Goal: Find specific page/section: Find specific page/section

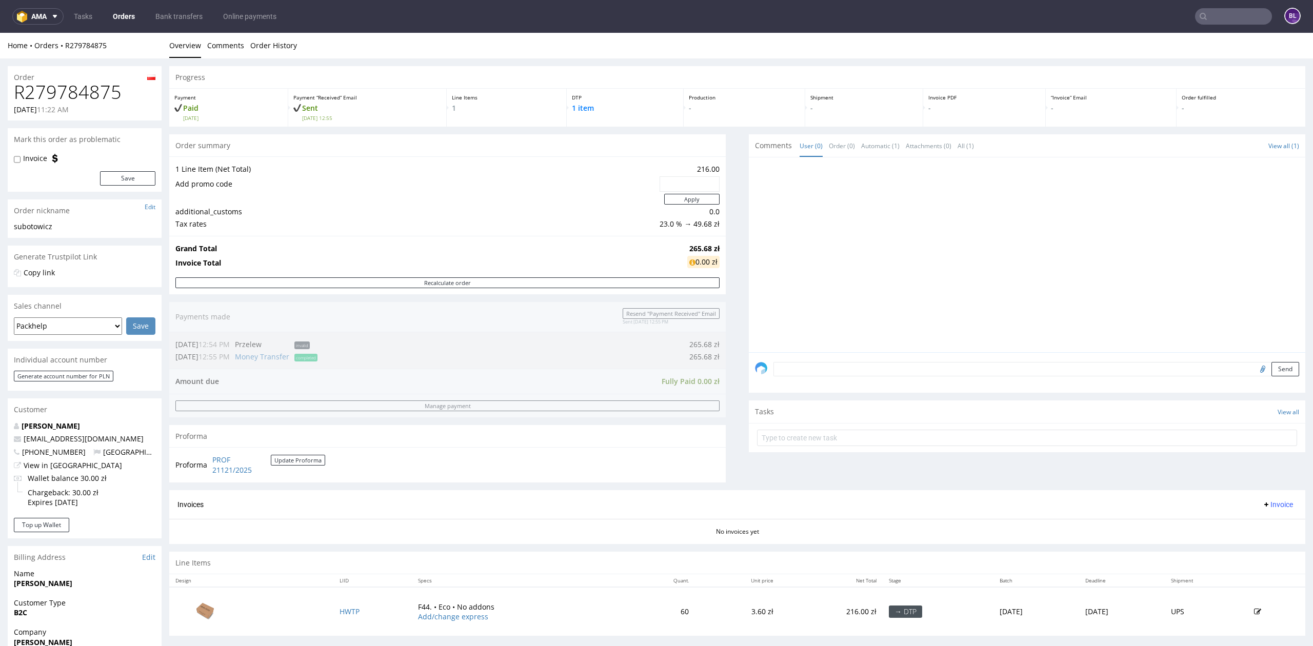
click at [1209, 17] on input "text" at bounding box center [1233, 16] width 77 height 16
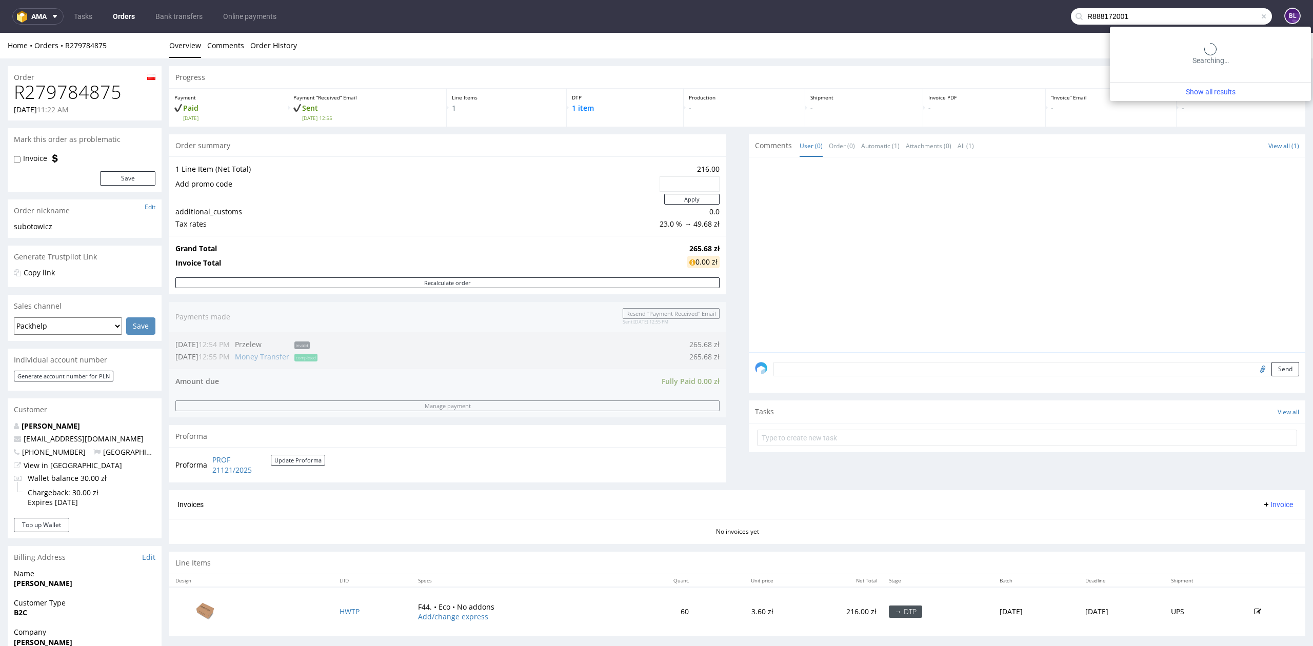
type input "R888172001"
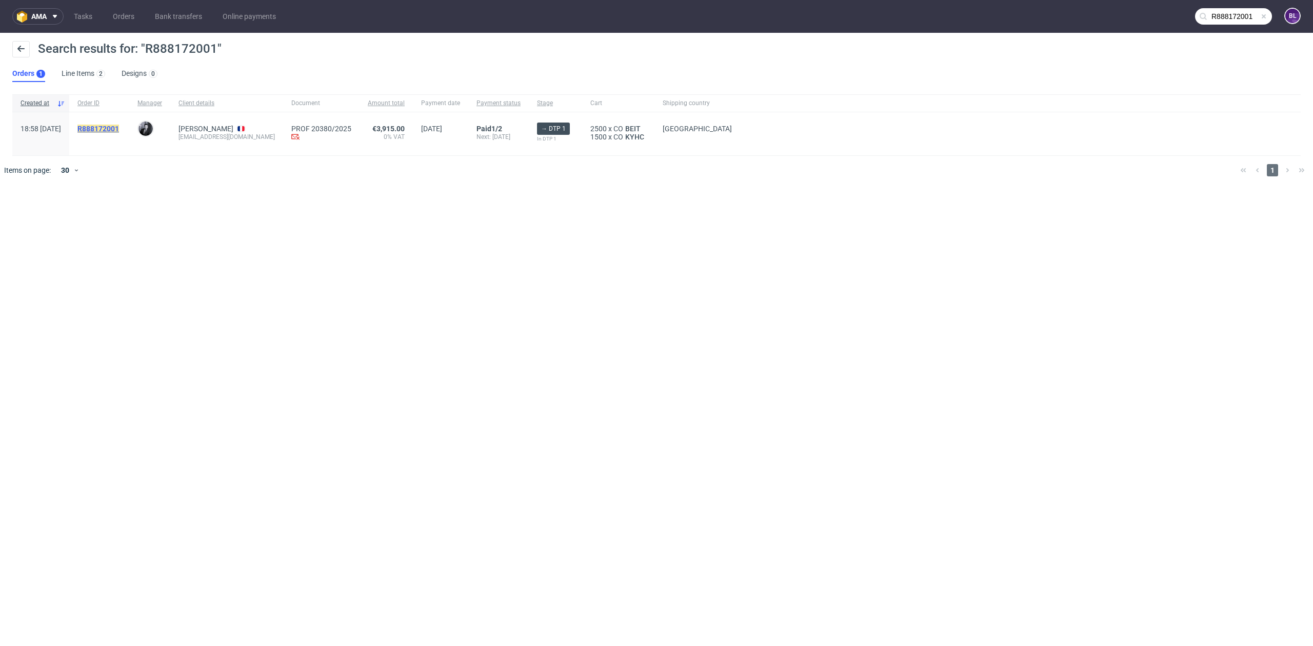
click at [119, 132] on mark "R888172001" at bounding box center [98, 129] width 42 height 8
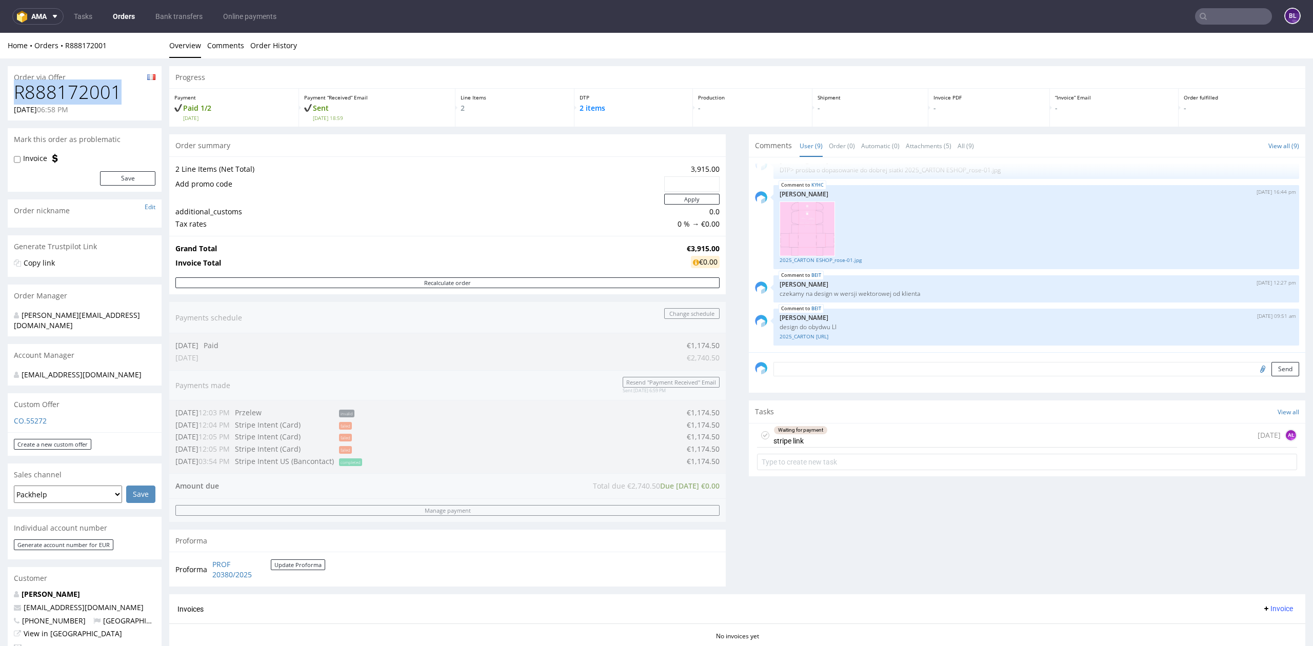
drag, startPoint x: 17, startPoint y: 90, endPoint x: 116, endPoint y: 95, distance: 99.1
click at [116, 95] on h1 "R888172001" at bounding box center [85, 92] width 142 height 21
copy h1 "R888172001"
click at [1202, 22] on input "text" at bounding box center [1233, 16] width 77 height 16
paste input "R000824250"
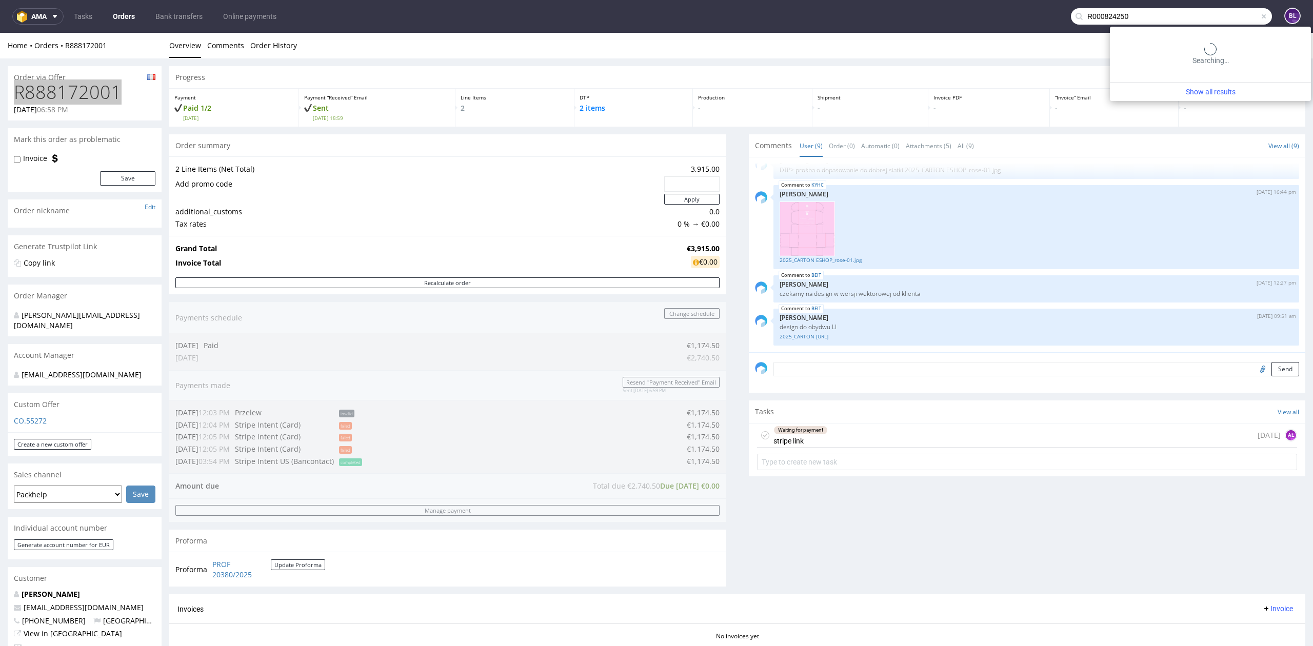
type input "R000824250"
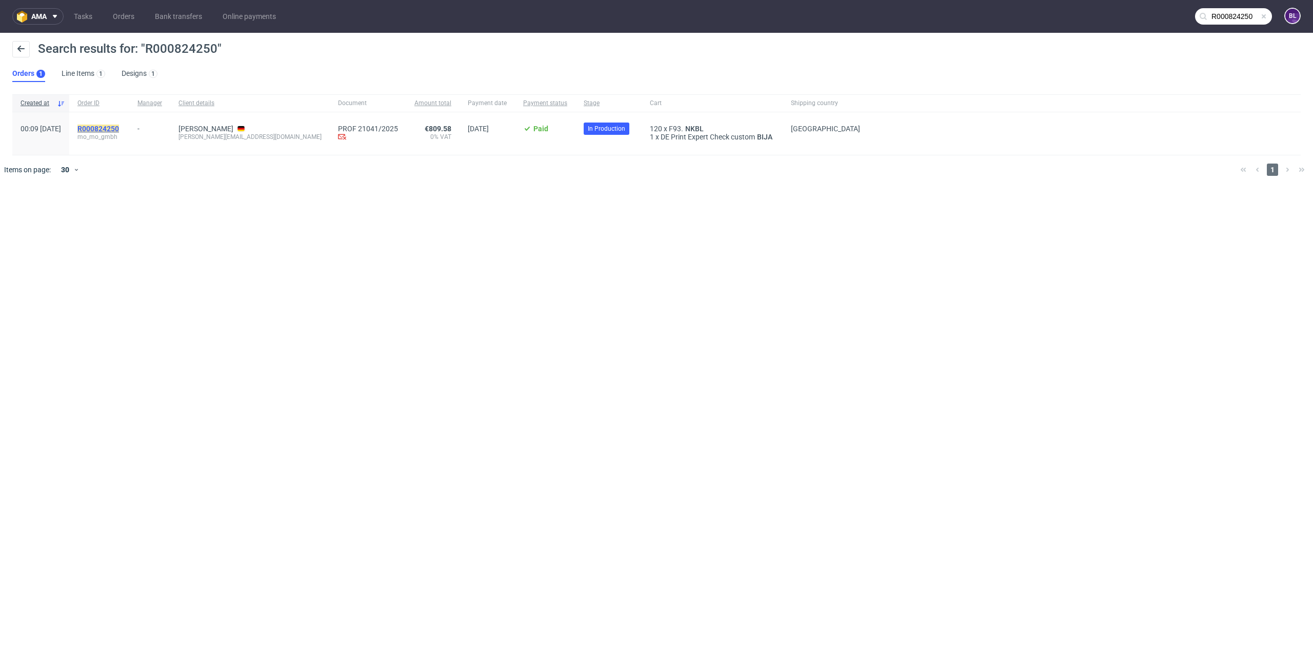
click at [119, 128] on mark "R000824250" at bounding box center [98, 129] width 42 height 8
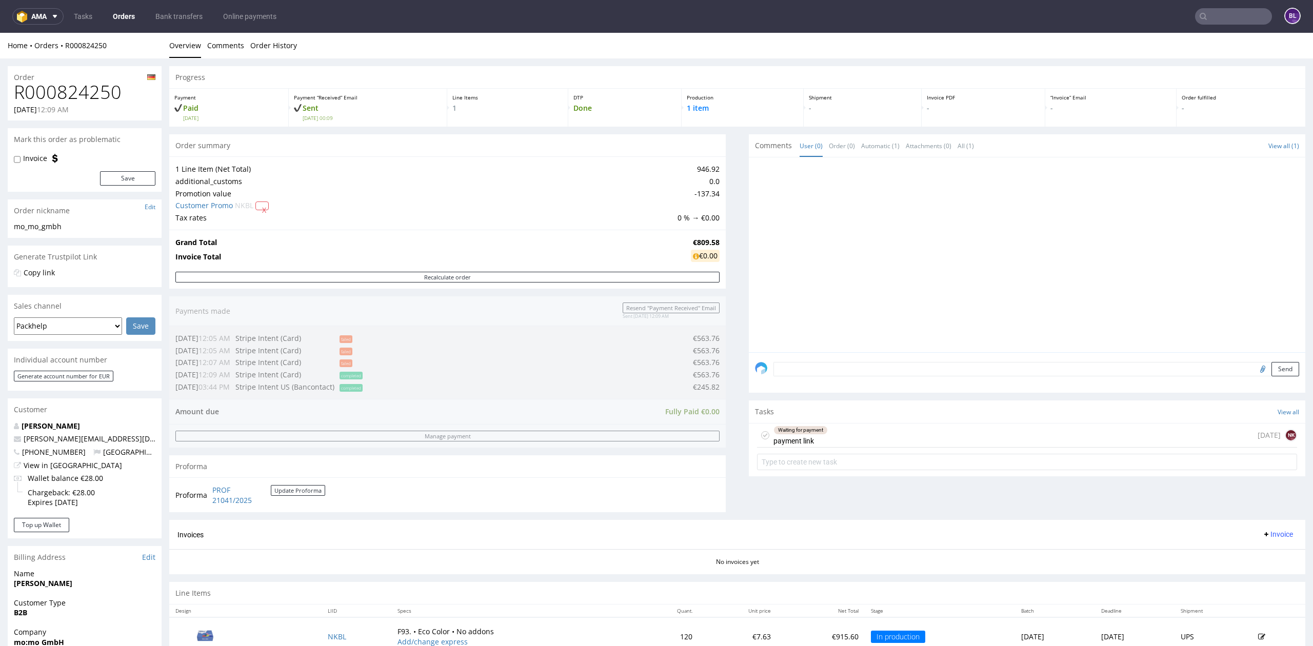
click at [1225, 14] on input "text" at bounding box center [1233, 16] width 77 height 16
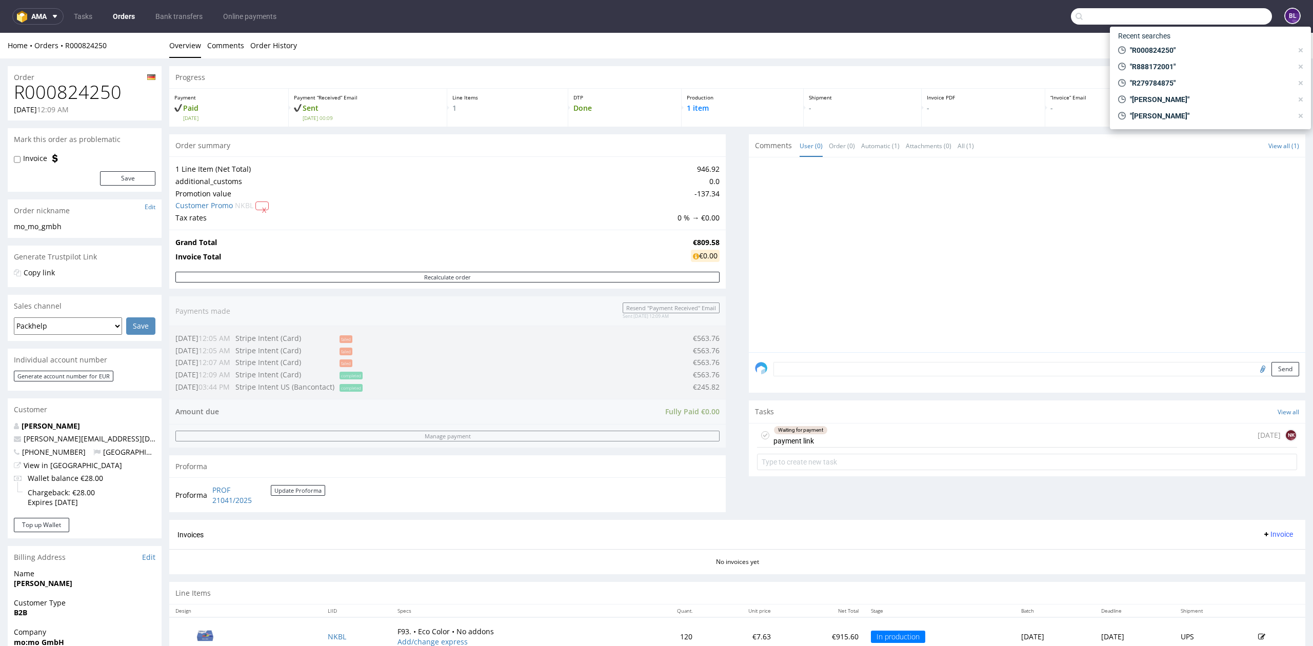
paste input "R599410793"
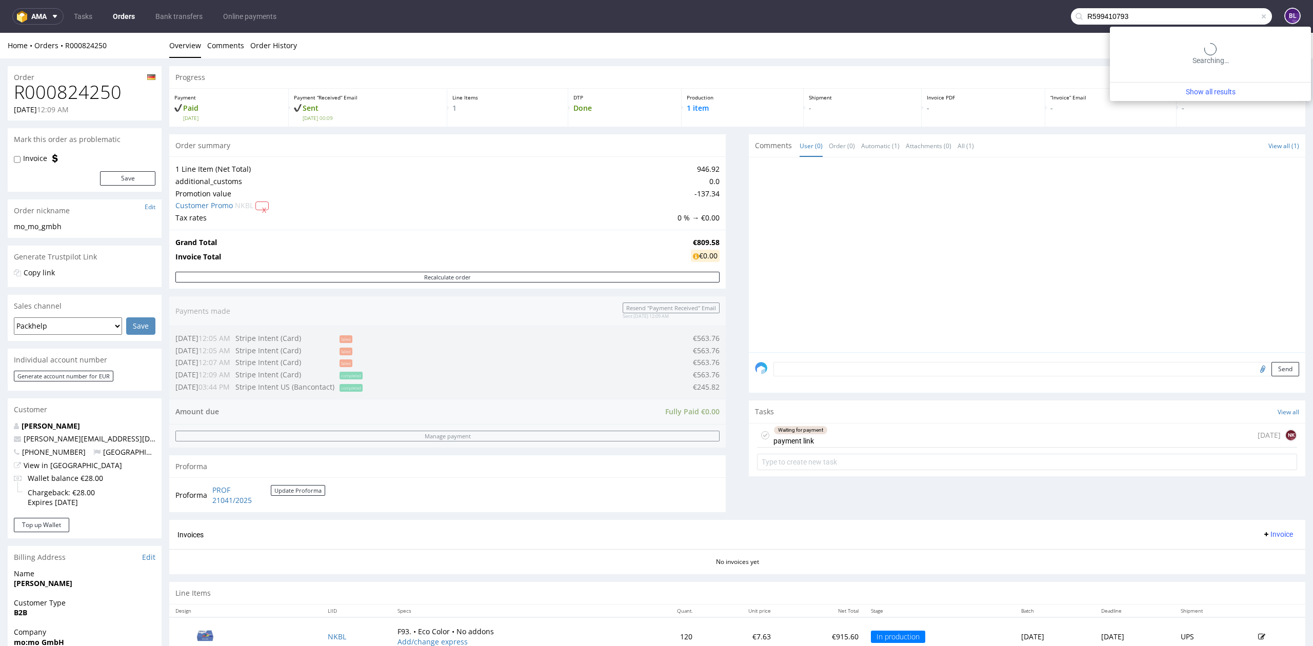
type input "R599410793"
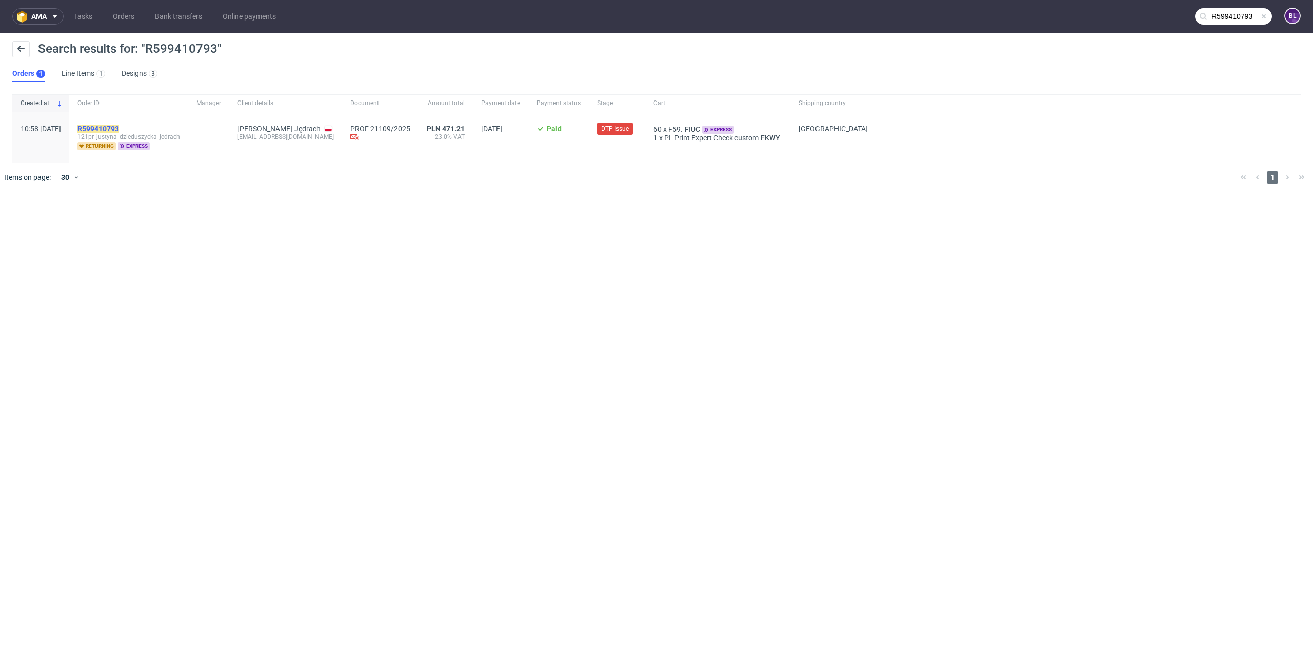
click at [119, 126] on mark "R599410793" at bounding box center [98, 129] width 42 height 8
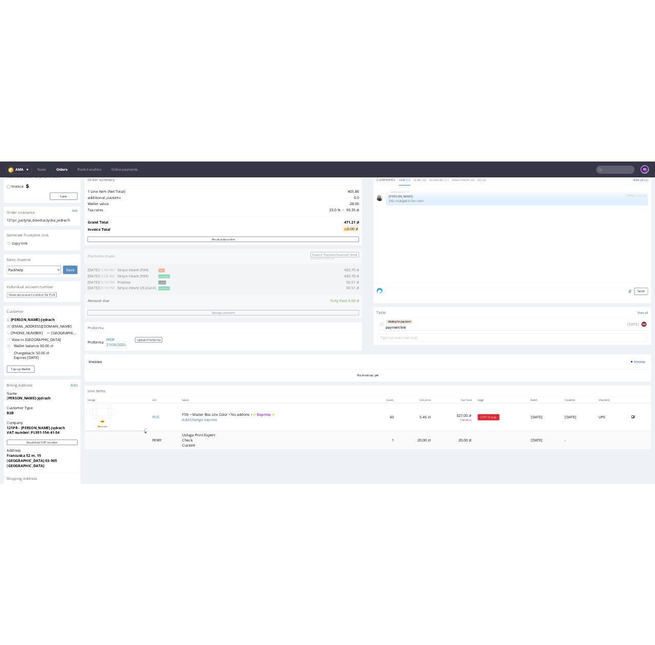
scroll to position [250, 0]
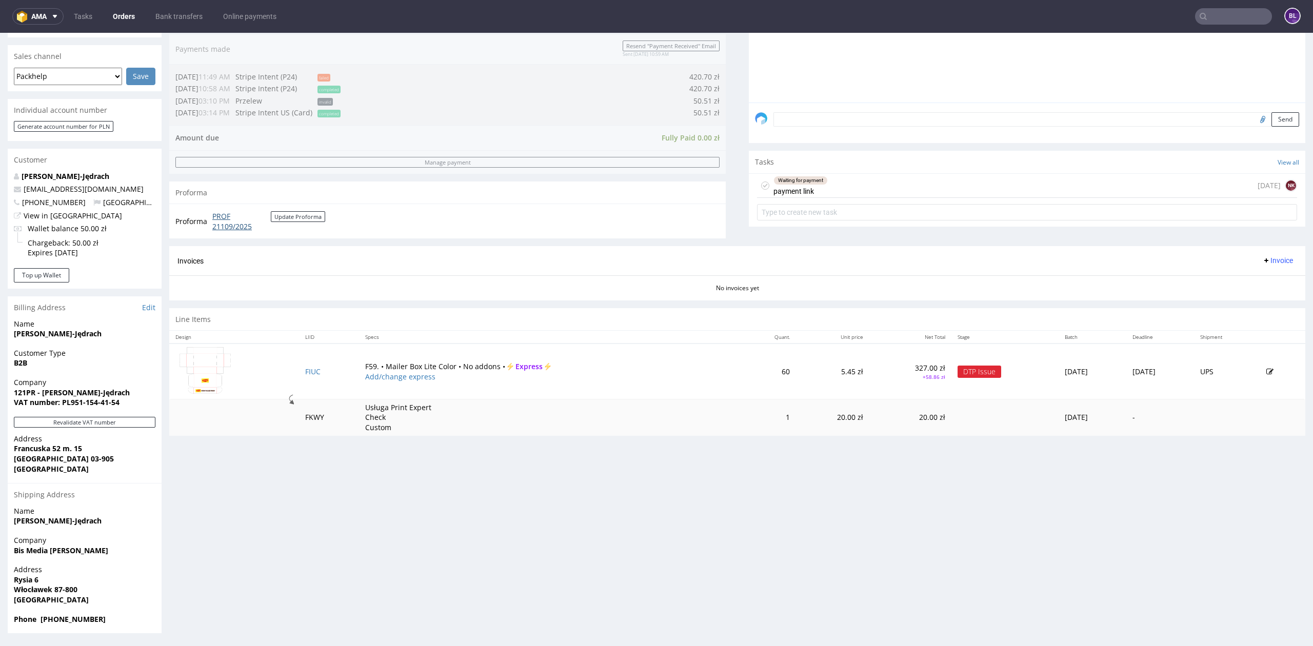
click at [225, 226] on link "PROF 21109/2025" at bounding box center [241, 221] width 58 height 20
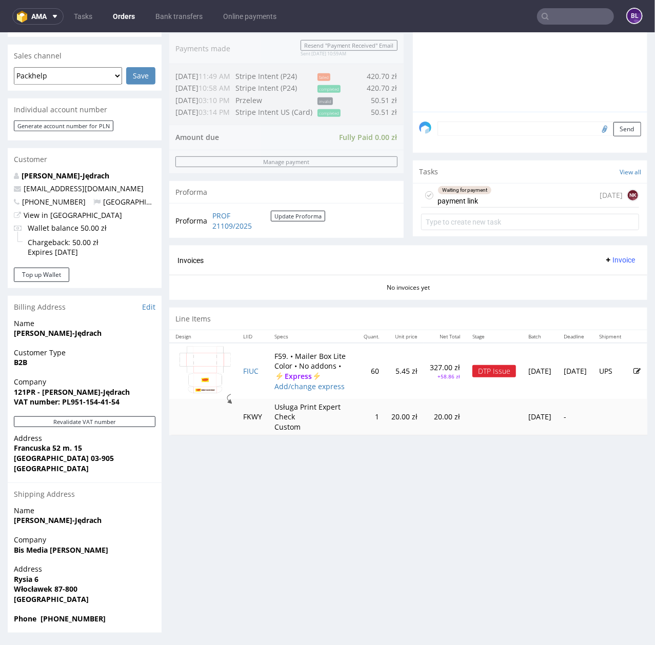
click at [564, 11] on input "text" at bounding box center [575, 16] width 77 height 16
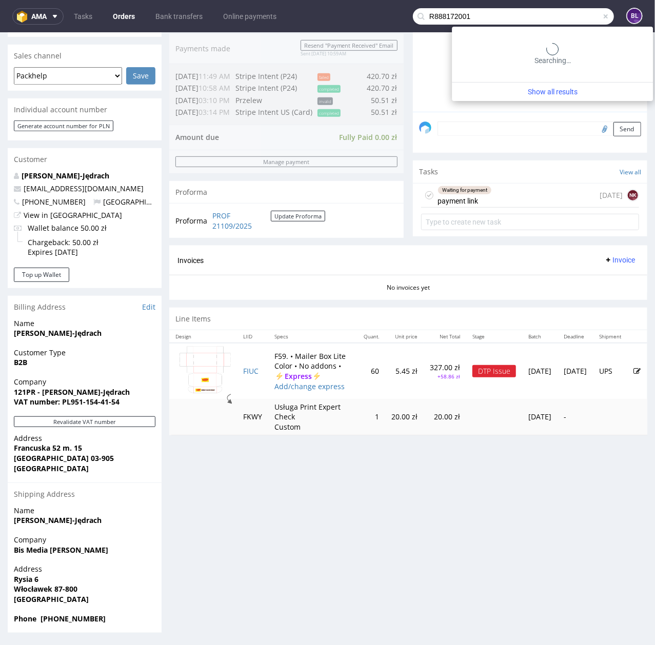
type input "R888172001"
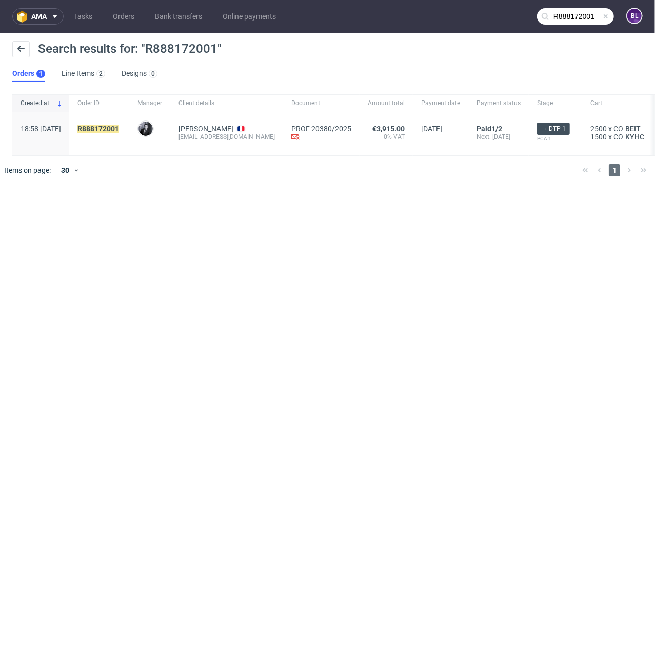
click at [126, 121] on div "R888172001" at bounding box center [99, 133] width 60 height 43
click at [119, 132] on mark "R888172001" at bounding box center [98, 129] width 42 height 8
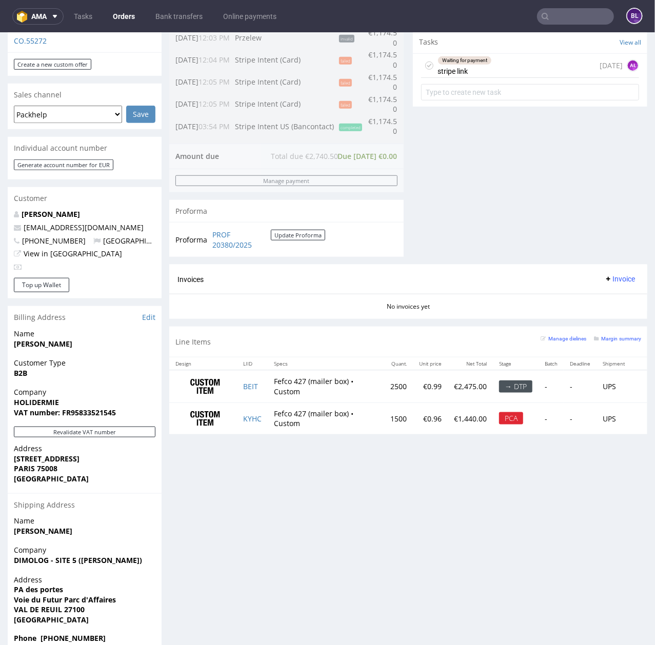
scroll to position [401, 0]
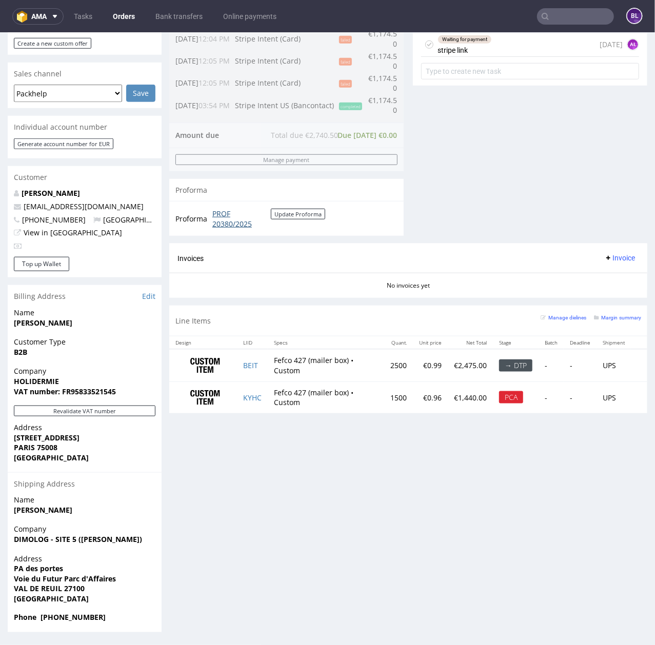
click at [238, 228] on link "PROF 20380/2025" at bounding box center [241, 218] width 58 height 20
click at [542, 19] on input "text" at bounding box center [575, 16] width 77 height 16
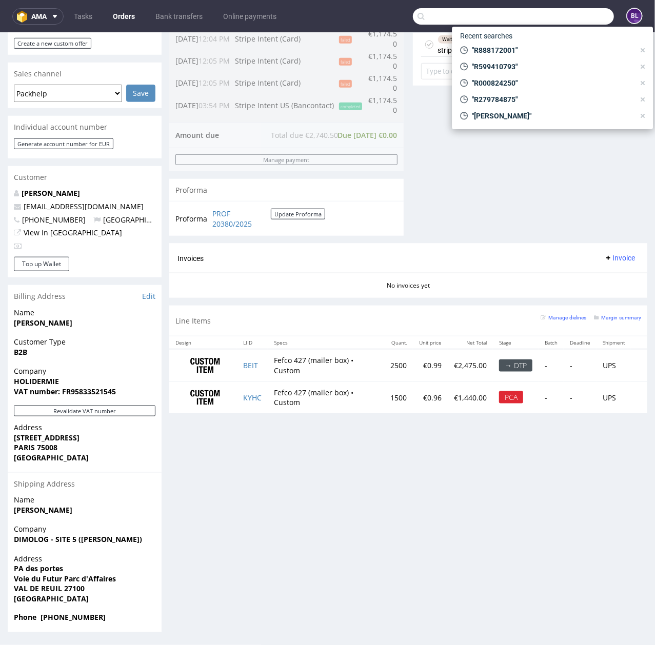
paste input "R000824250"
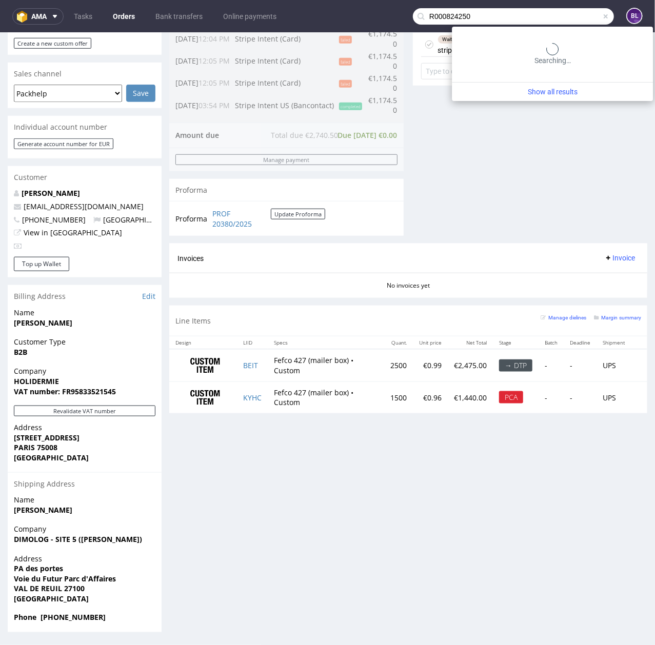
type input "R000824250"
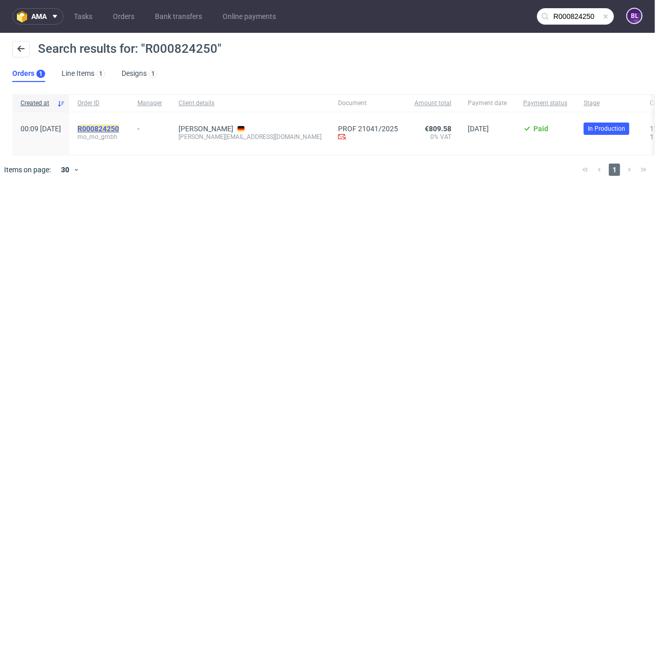
click at [119, 130] on mark "R000824250" at bounding box center [98, 129] width 42 height 8
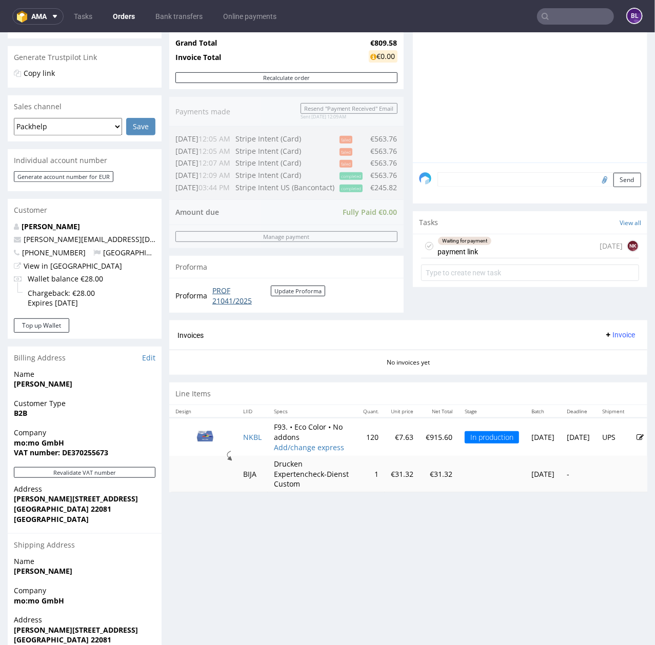
scroll to position [205, 0]
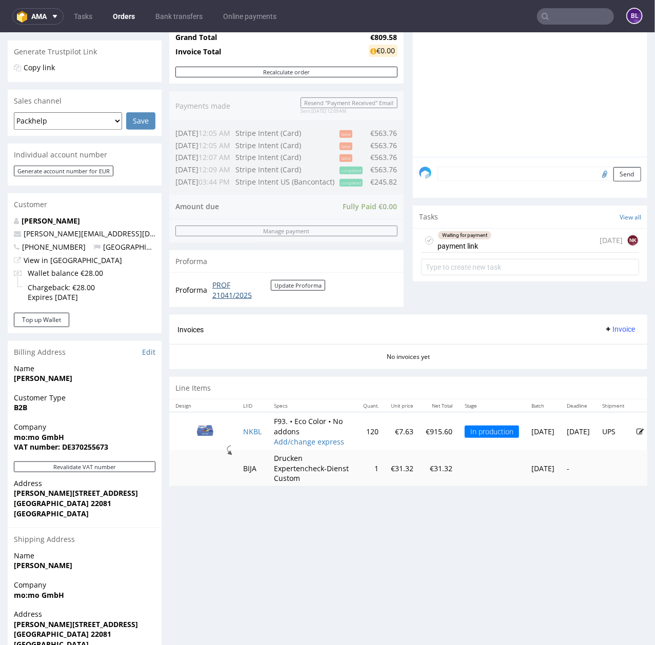
click at [232, 299] on link "PROF 21041/2025" at bounding box center [241, 289] width 58 height 20
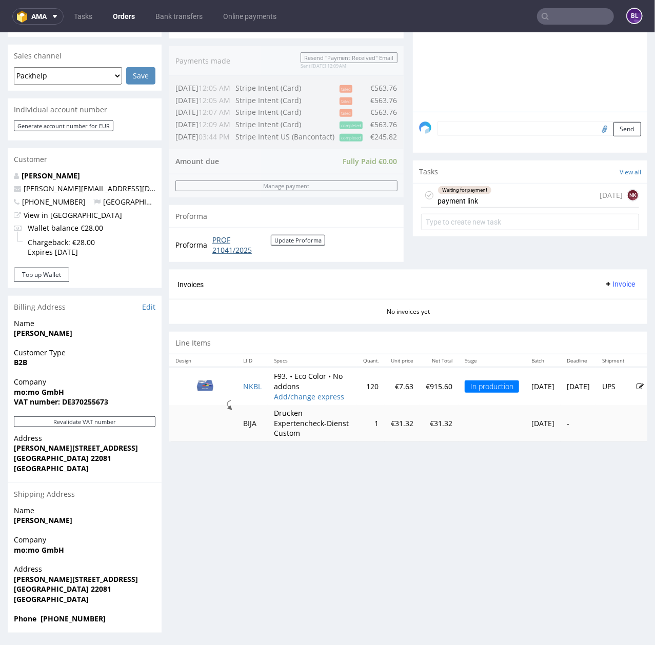
scroll to position [251, 0]
